Goal: Transaction & Acquisition: Purchase product/service

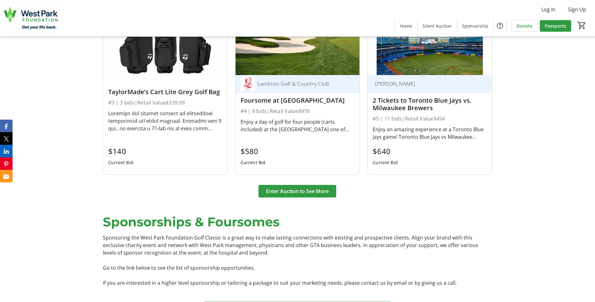
scroll to position [942, 0]
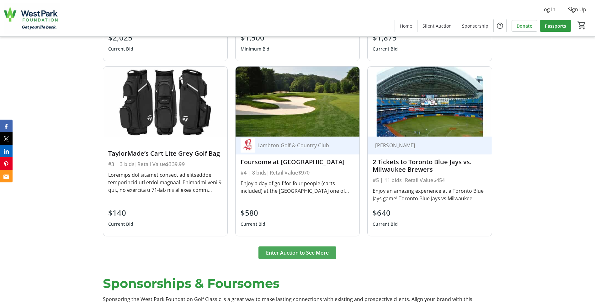
click at [321, 249] on span "Enter Auction to See More" at bounding box center [297, 253] width 63 height 8
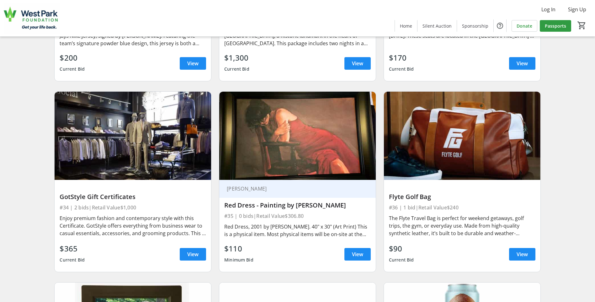
scroll to position [2385, 0]
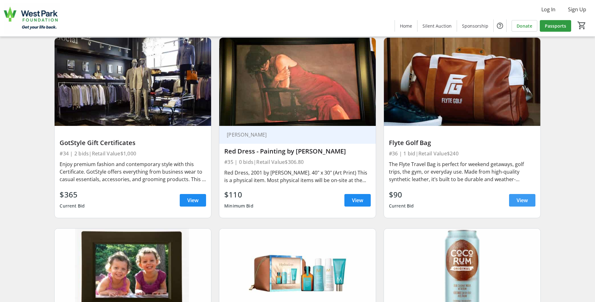
click at [517, 198] on span "View" at bounding box center [522, 200] width 11 height 8
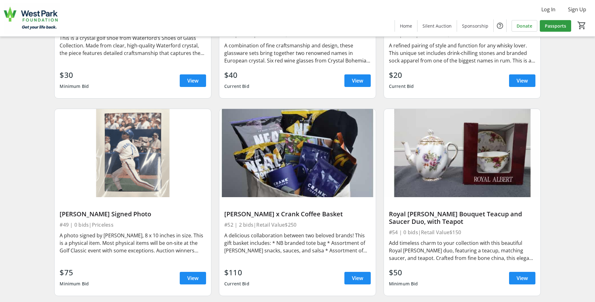
scroll to position [3327, 0]
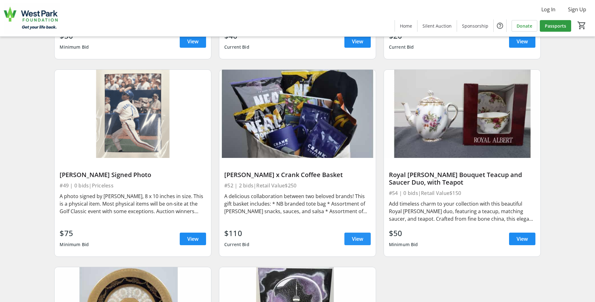
click at [356, 238] on span "View" at bounding box center [357, 239] width 11 height 8
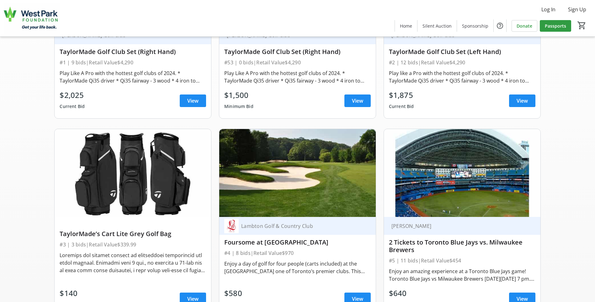
scroll to position [314, 0]
